Goal: Information Seeking & Learning: Learn about a topic

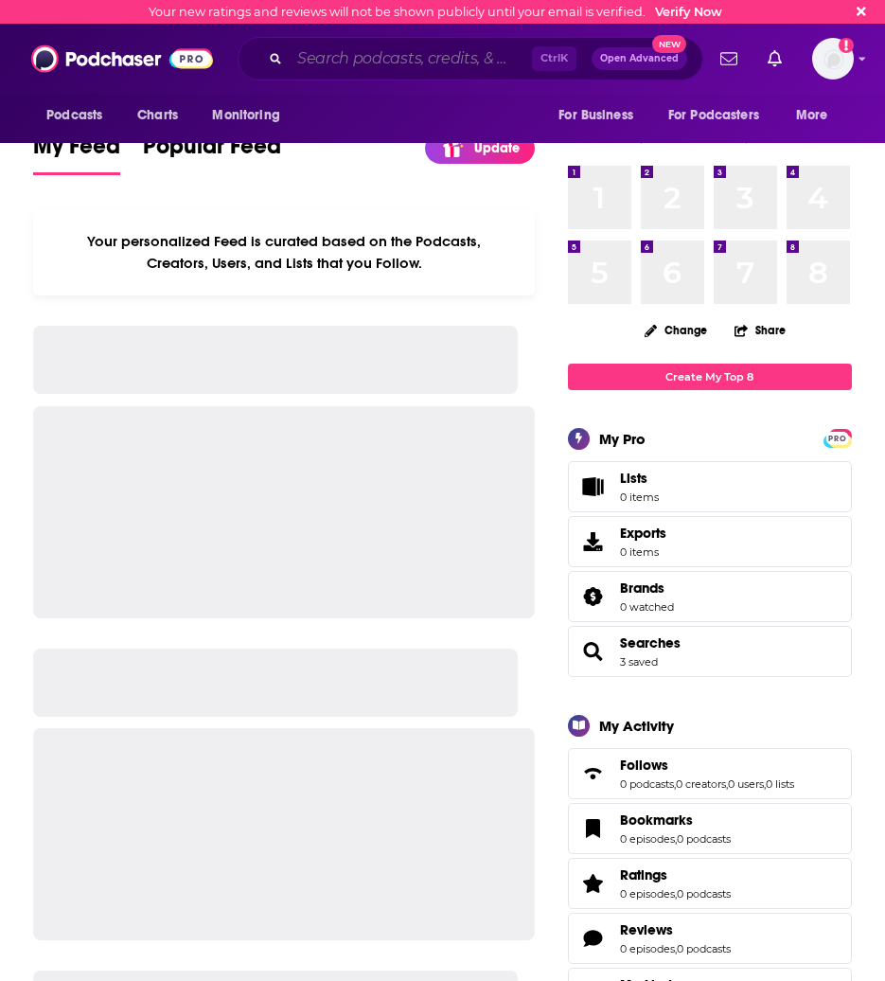
drag, startPoint x: 0, startPoint y: 0, endPoint x: 368, endPoint y: 53, distance: 372.2
click at [368, 53] on input "Search podcasts, credits, & more..." at bounding box center [411, 59] width 242 height 30
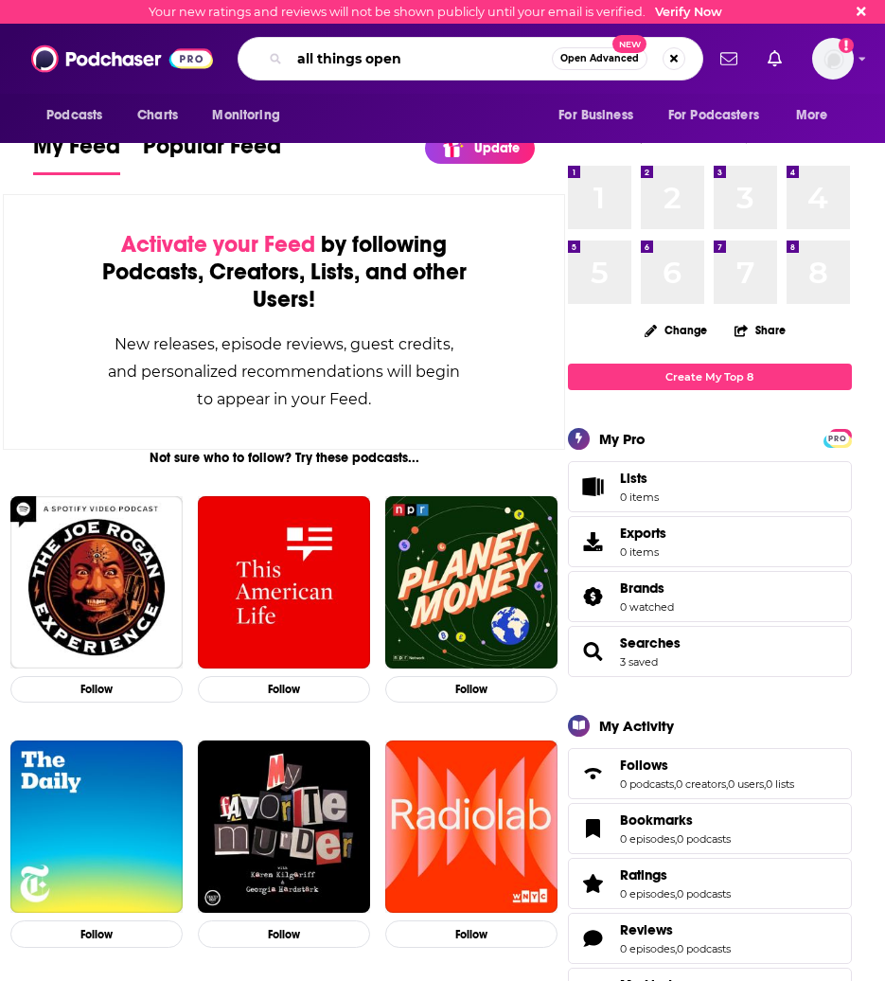
type input "all things open"
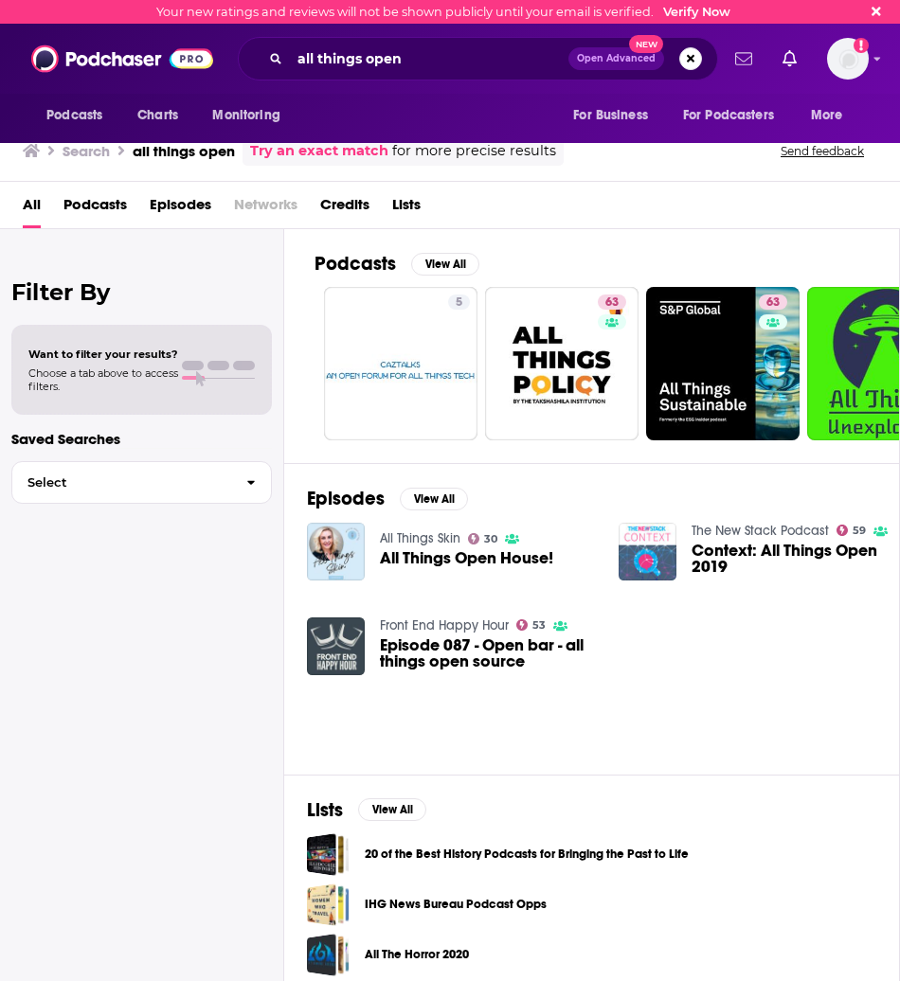
click at [754, 59] on link "Show notifications dropdown" at bounding box center [743, 59] width 32 height 32
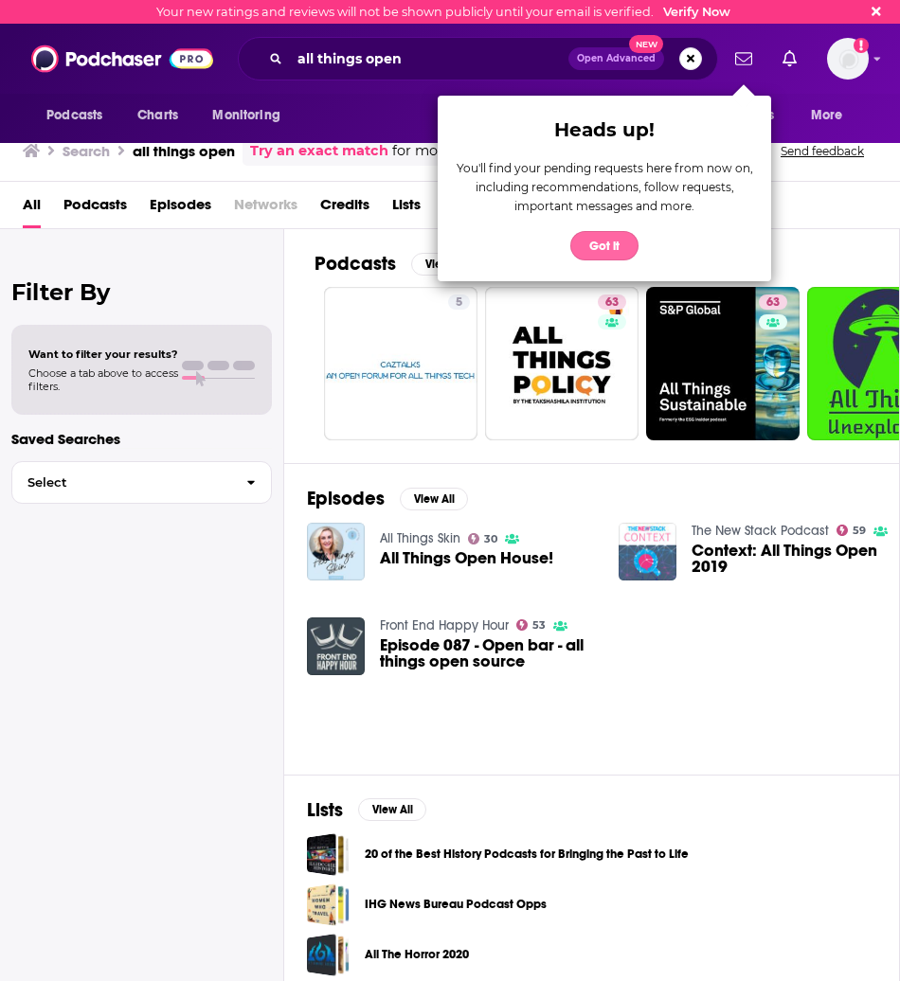
click at [617, 241] on button "Got it" at bounding box center [604, 245] width 68 height 29
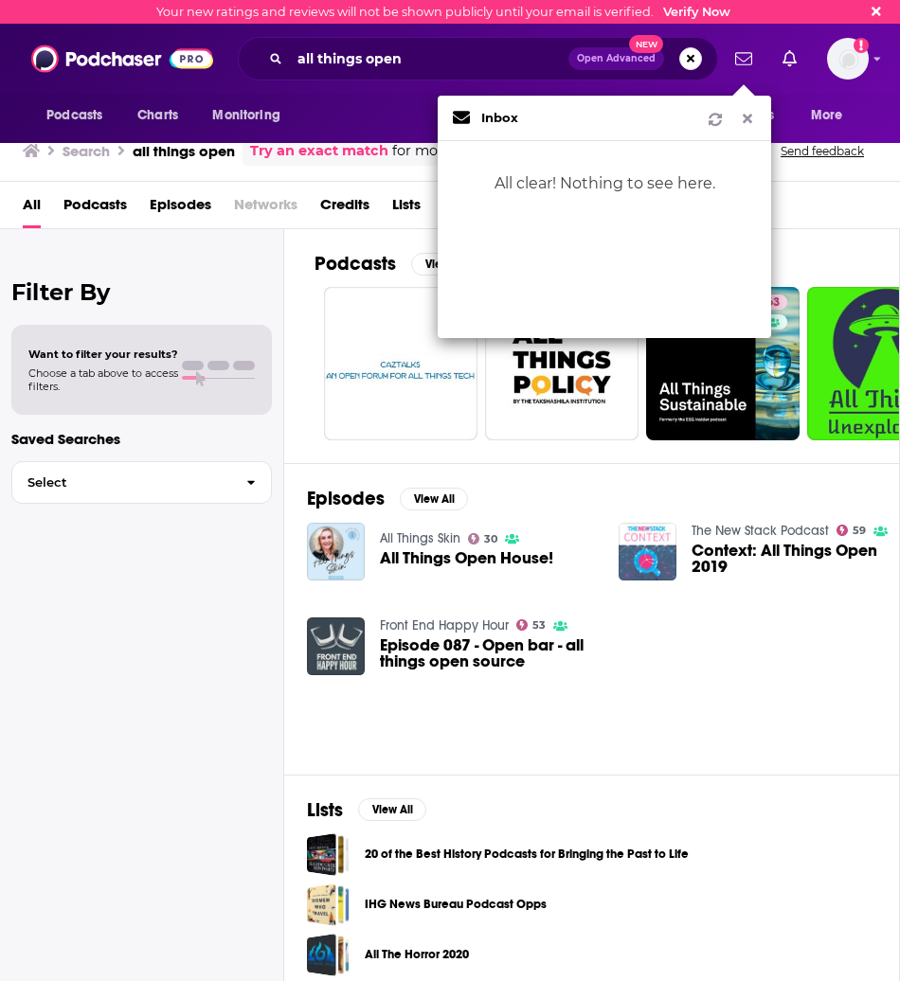
click at [257, 269] on div "Filter By Want to filter your results? Choose a tab above to access filters. Sa…" at bounding box center [142, 719] width 284 height 981
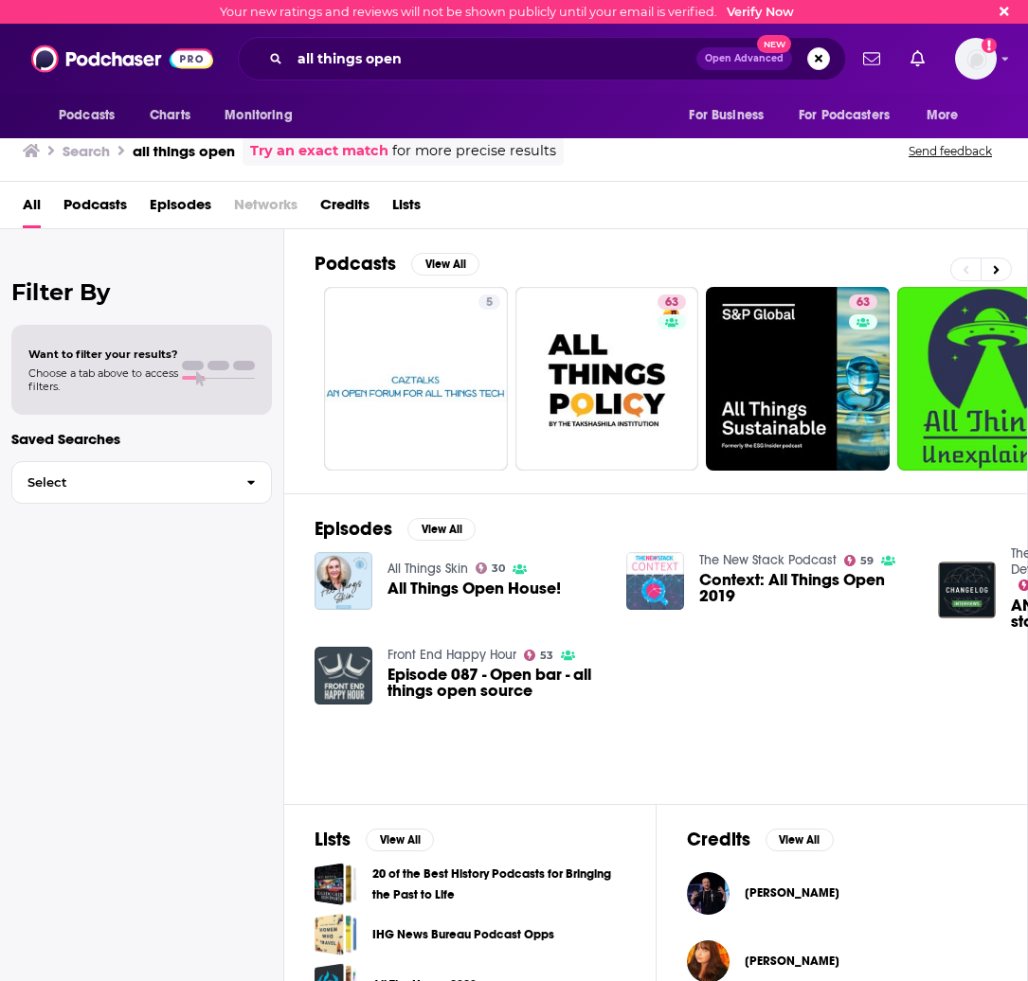
click at [885, 155] on button "Send feedback" at bounding box center [950, 151] width 95 height 16
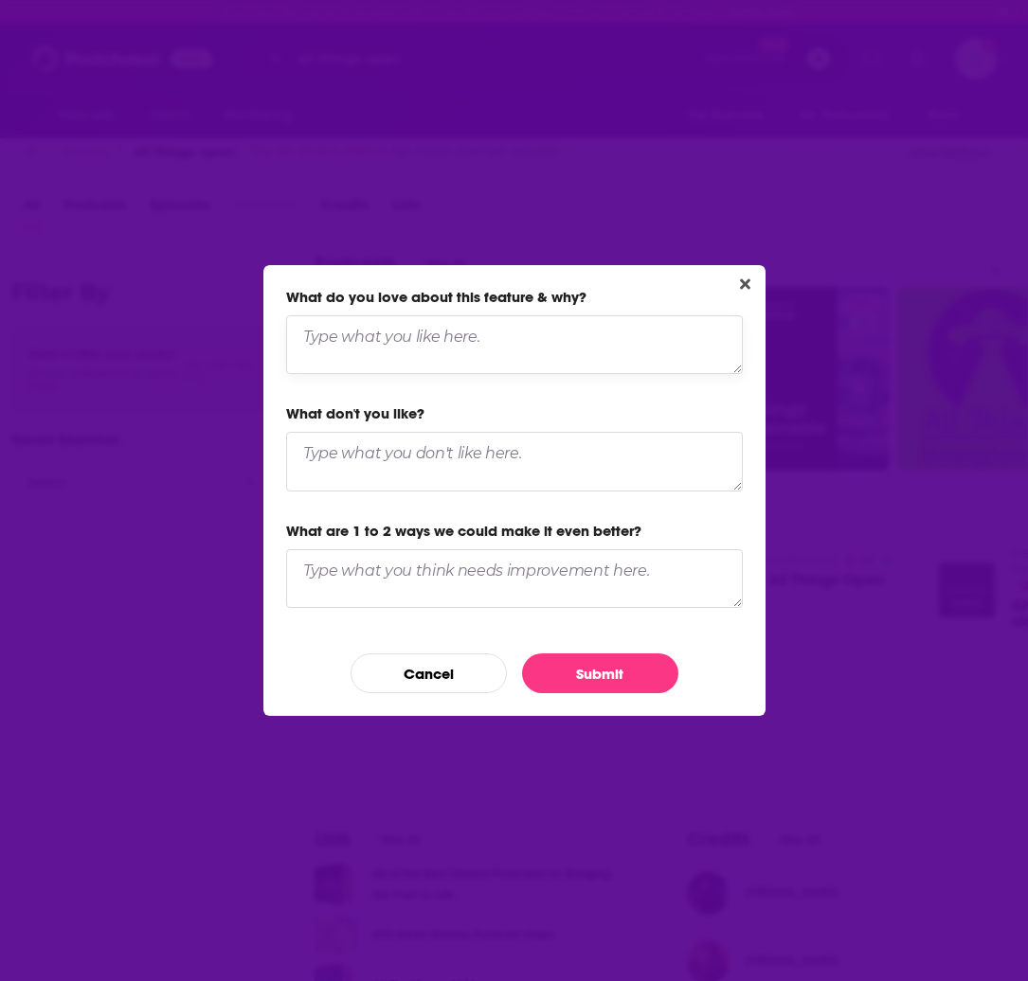
click at [512, 329] on textarea "Dialog" at bounding box center [514, 344] width 456 height 59
click at [477, 667] on button "Cancel" at bounding box center [428, 673] width 156 height 40
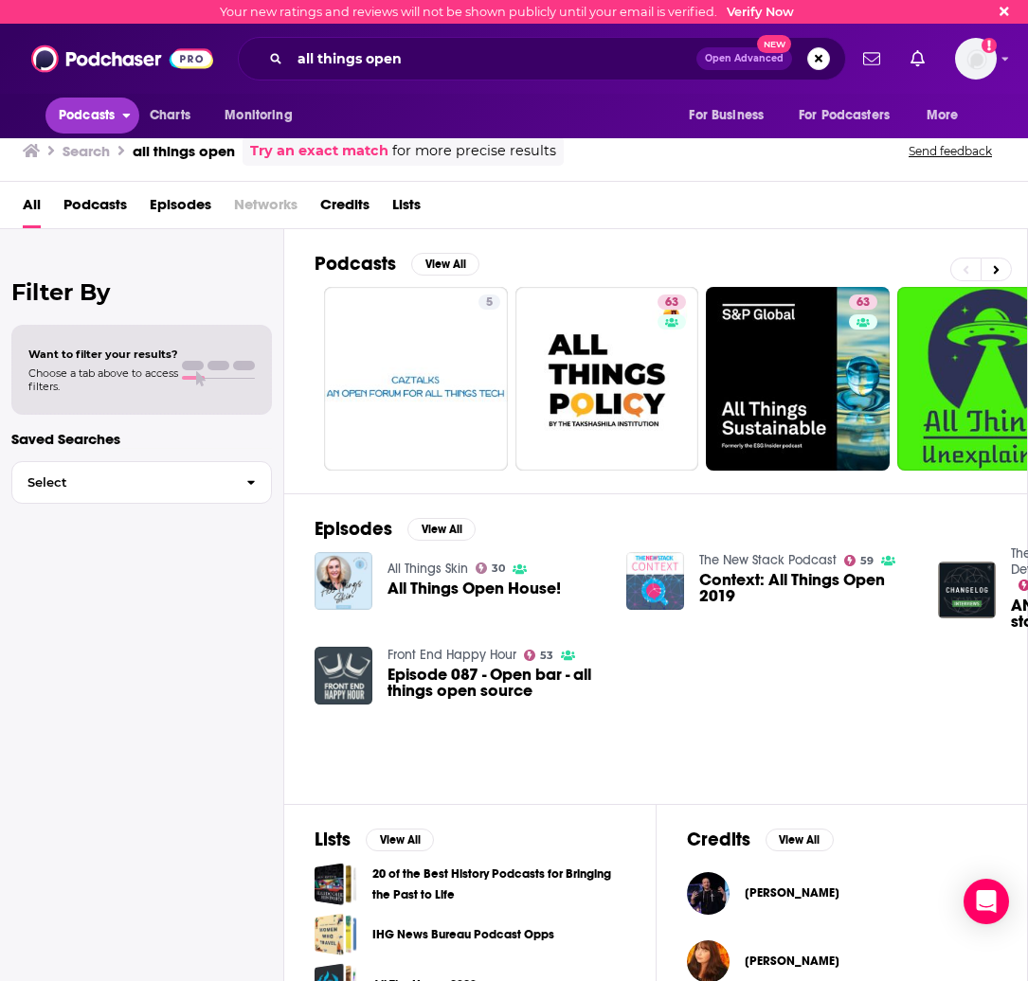
click at [115, 118] on span "Podcasts" at bounding box center [87, 115] width 56 height 27
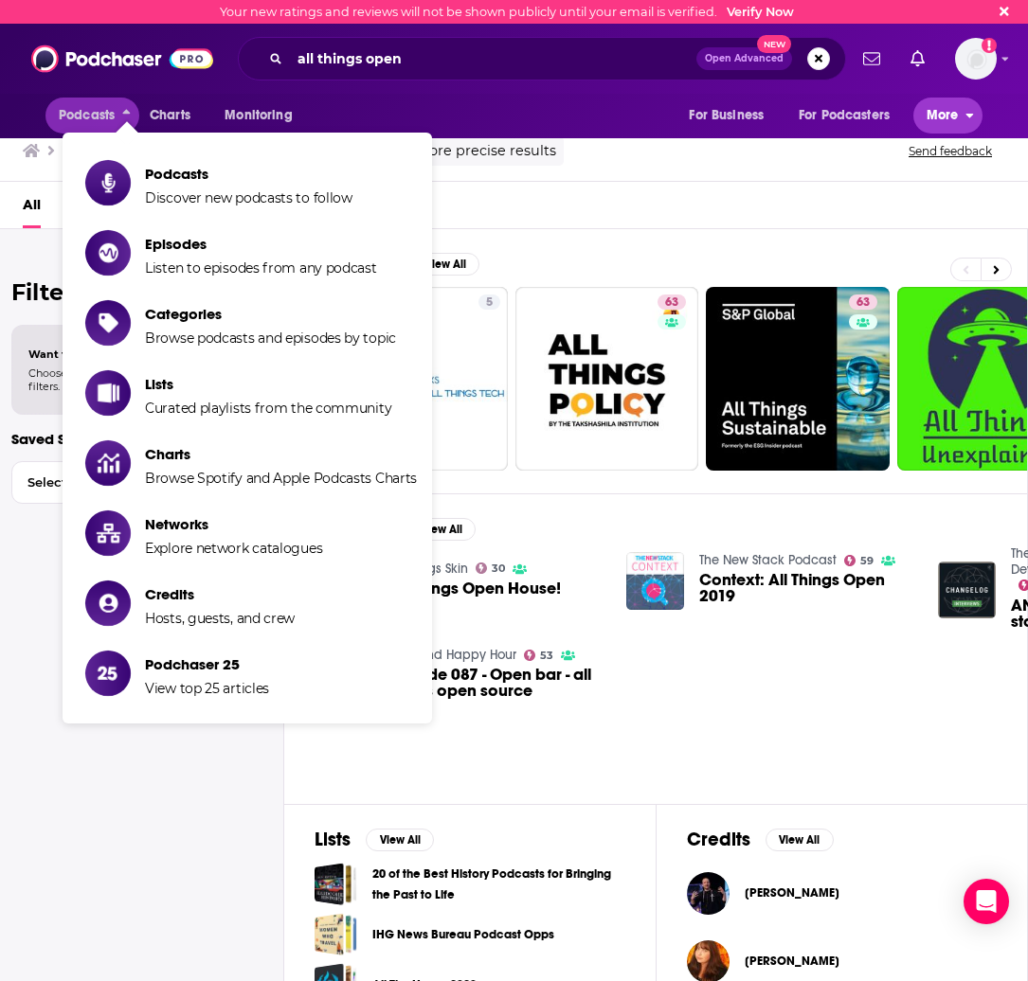
click at [885, 120] on span "More" at bounding box center [942, 115] width 32 height 27
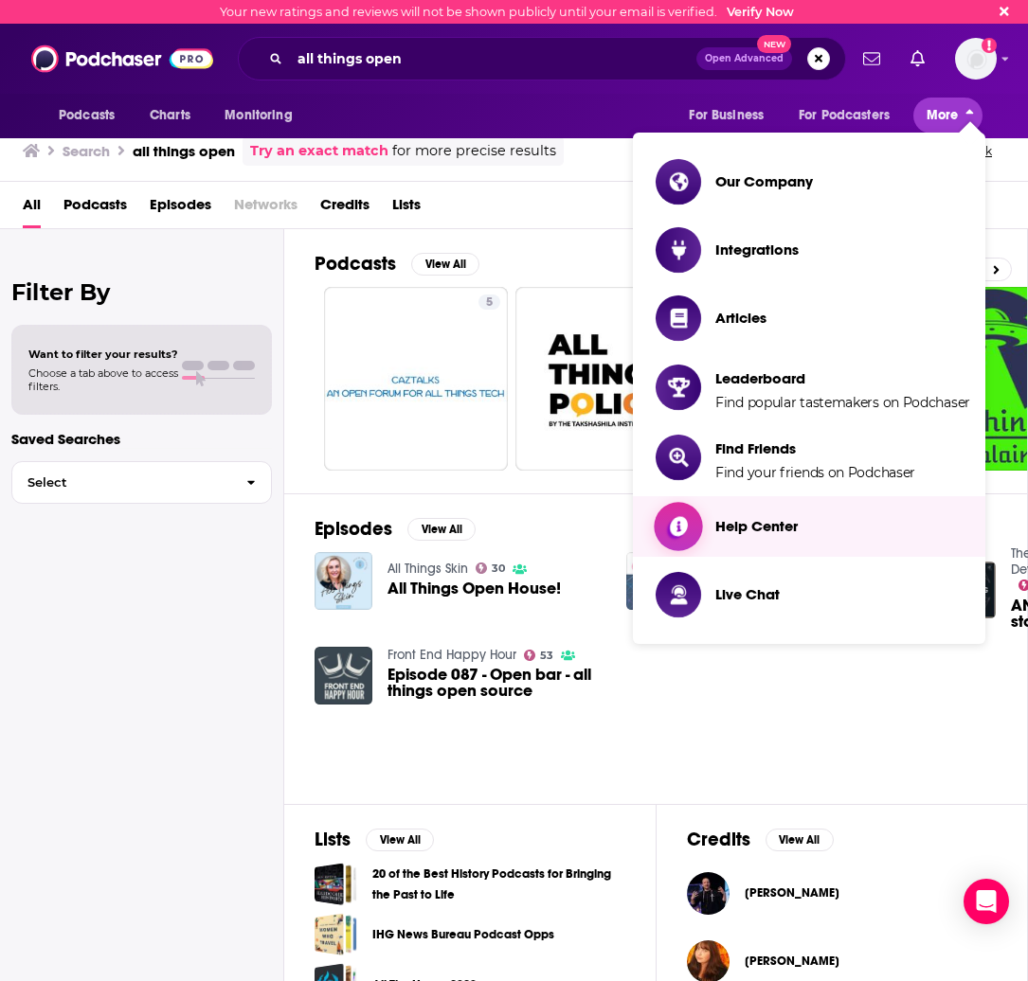
click at [885, 538] on link "Help Center" at bounding box center [812, 526] width 314 height 45
